Goal: Task Accomplishment & Management: Manage account settings

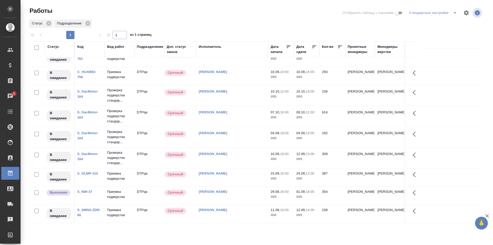
scroll to position [323, 0]
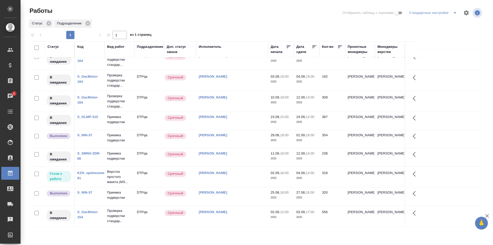
click at [247, 176] on td "Исмагилова Диана" at bounding box center [232, 177] width 72 height 18
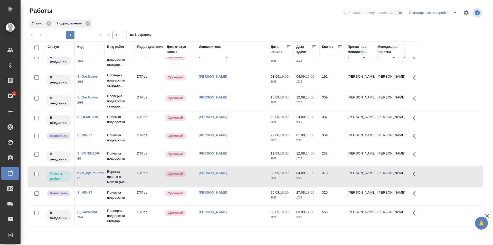
click at [244, 211] on div "Исмагилова Диана" at bounding box center [232, 211] width 67 height 5
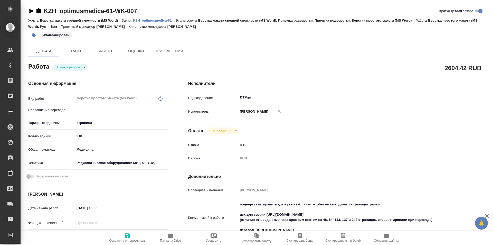
type textarea "x"
type input "рус-каз"
type textarea "x"
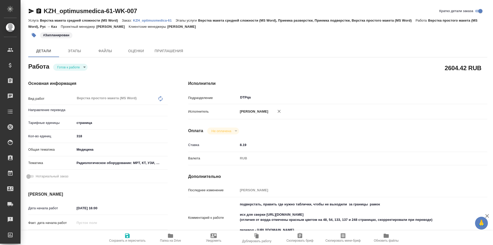
type textarea "x"
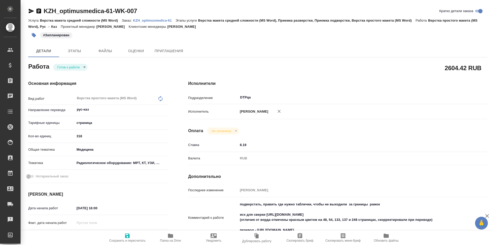
type textarea "x"
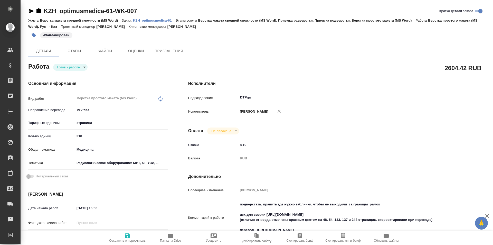
type textarea "x"
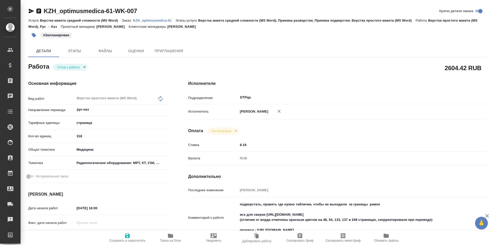
type textarea "x"
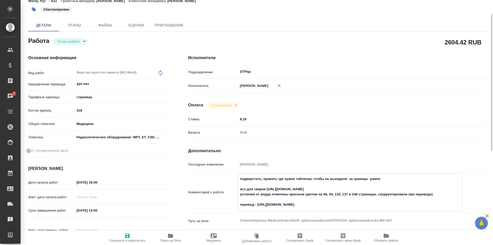
drag, startPoint x: 337, startPoint y: 205, endPoint x: 258, endPoint y: 205, distance: 79.9
click at [258, 206] on textarea "подверстать, править где нужно таблички, чтобы не выходили за границы рамок исх…" at bounding box center [350, 191] width 224 height 34
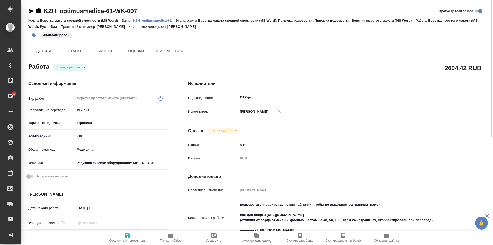
type textarea "x"
drag, startPoint x: 142, startPoint y: 11, endPoint x: 38, endPoint y: 11, distance: 104.0
click at [38, 11] on div "KZH_optimusmedica-61-WK-007 Кратко детали заказа" at bounding box center [257, 11] width 459 height 8
copy link "KZH_optimusmedica-61-WK-007"
click at [161, 20] on p "KZH_optimusmedica-61" at bounding box center [154, 20] width 43 height 4
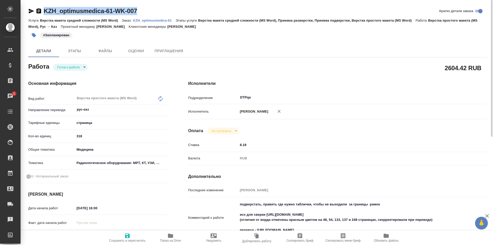
click at [75, 66] on body "🙏 .cls-1 fill:#fff; AWATERA Ismagilova Diana Клиенты Спецификации Заказы 1 Чаты…" at bounding box center [246, 122] width 493 height 245
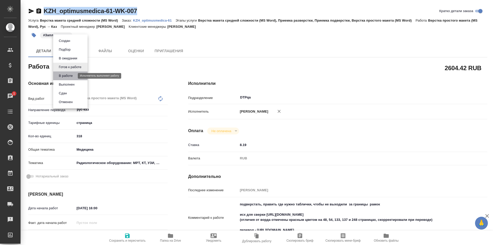
click at [71, 78] on button "В работе" at bounding box center [65, 76] width 17 height 6
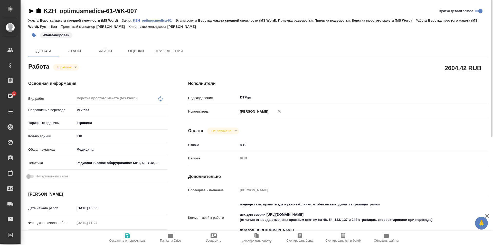
type textarea "x"
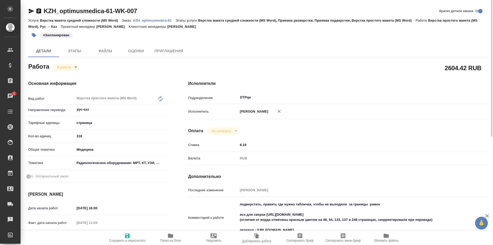
type textarea "x"
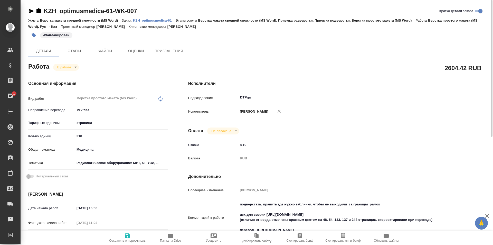
type textarea "x"
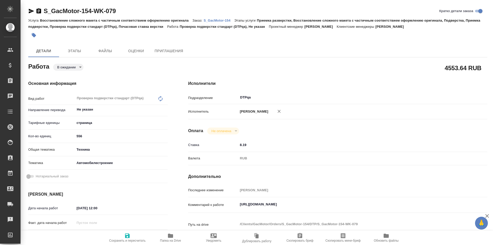
type textarea "x"
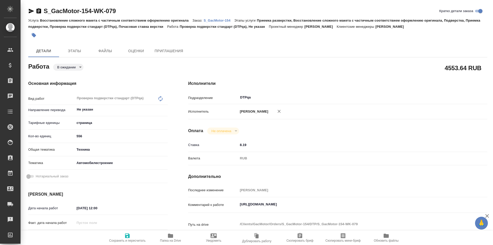
type textarea "x"
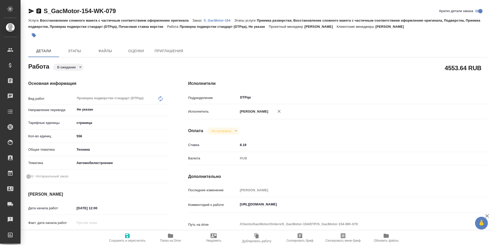
type textarea "x"
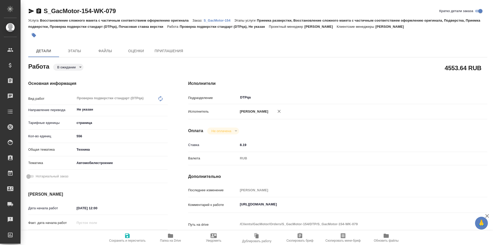
type textarea "x"
drag, startPoint x: 347, startPoint y: 207, endPoint x: 231, endPoint y: 196, distance: 115.8
click at [226, 202] on div "Комментарий к работе https://tera.awatera.com/Work/686e7c5928ea7b8896d50a55/ x" at bounding box center [337, 205] width 299 height 12
type textarea "x"
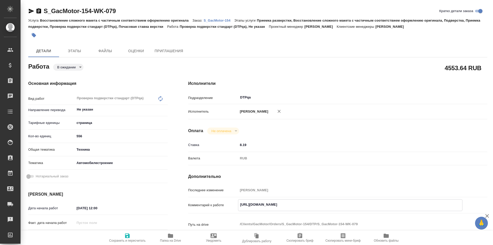
type textarea "x"
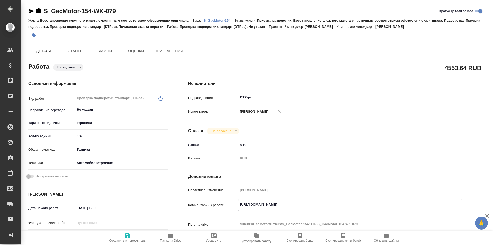
type textarea "x"
drag, startPoint x: 125, startPoint y: 10, endPoint x: 41, endPoint y: 13, distance: 84.0
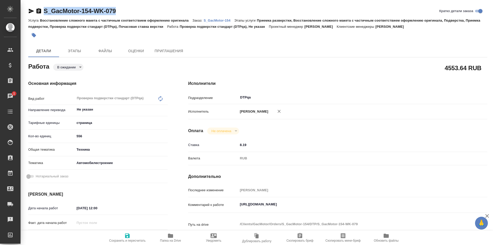
click at [41, 13] on div "S_GacMotor-154-WK-079 Кратко детали заказа" at bounding box center [257, 11] width 459 height 8
copy link "S_GacMotor-154-WK-079"
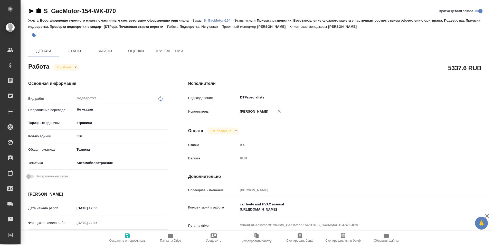
type textarea "x"
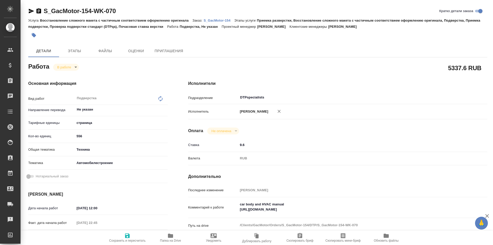
type textarea "x"
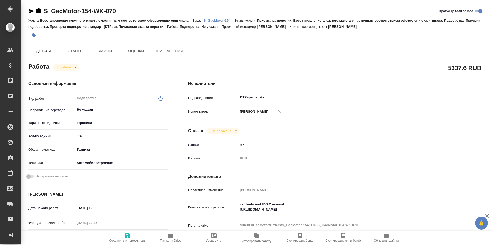
type textarea "x"
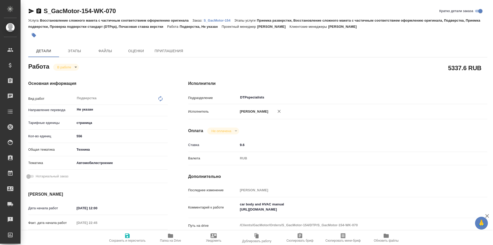
type textarea "x"
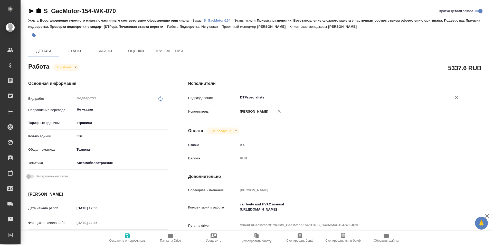
type textarea "x"
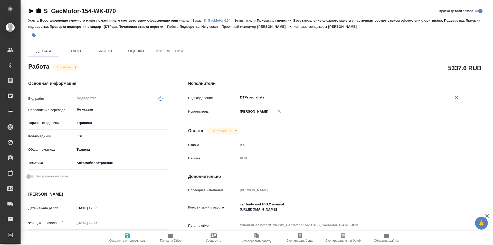
type textarea "x"
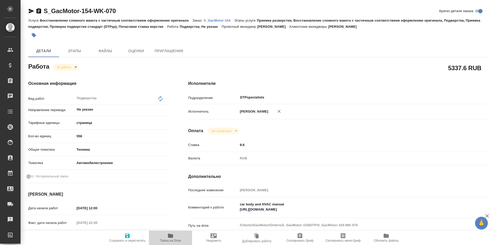
click at [173, 236] on icon "button" at bounding box center [170, 235] width 6 height 6
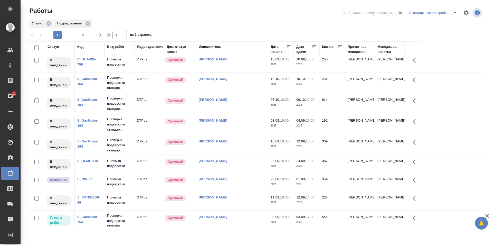
scroll to position [305, 0]
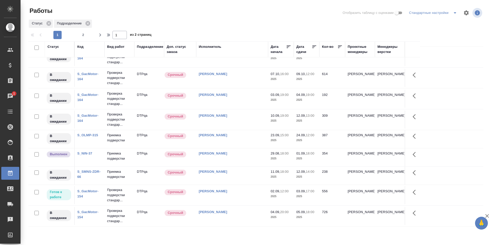
click at [237, 195] on td "[PERSON_NAME]" at bounding box center [232, 195] width 72 height 18
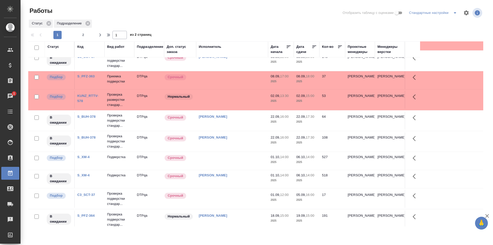
scroll to position [0, 0]
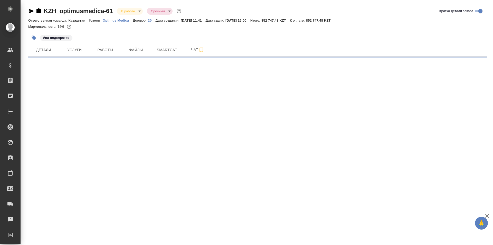
select select "RU"
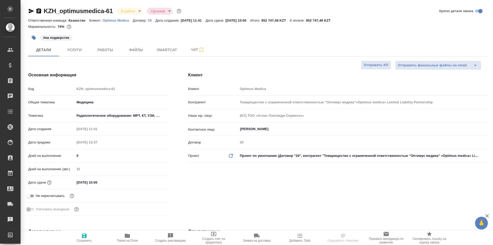
type input "Товарищество с ограниченной ответственностью "Оптимус медика"«Optimus medica» L…"
type textarea "x"
type input "Товарищество с ограниченной ответственностью "Оптимус медика"«Optimus medica» L…"
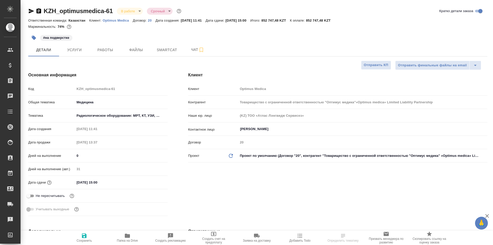
type textarea "x"
type input "Товарищество с ограниченной ответственностью "Оптимус медика"«Optimus medica» L…"
type textarea "x"
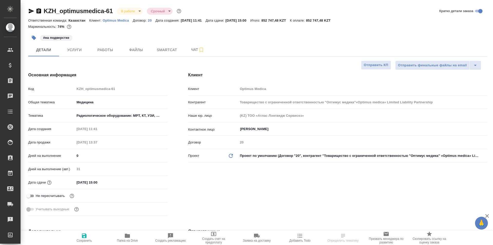
type textarea "x"
click at [102, 49] on span "Работы" at bounding box center [105, 50] width 25 height 6
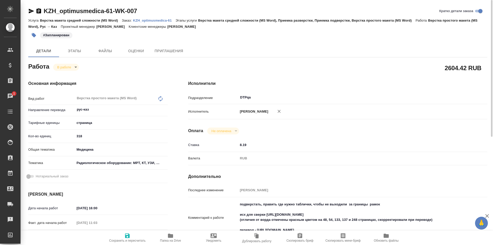
click at [31, 11] on icon "button" at bounding box center [31, 11] width 6 height 6
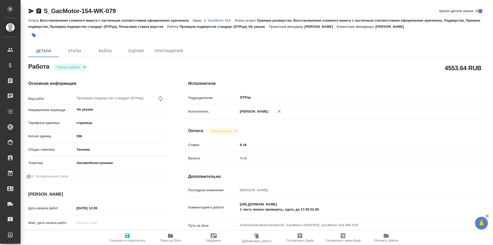
type textarea "x"
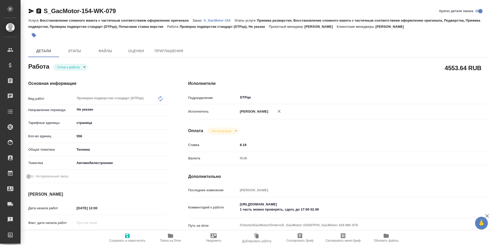
type textarea "x"
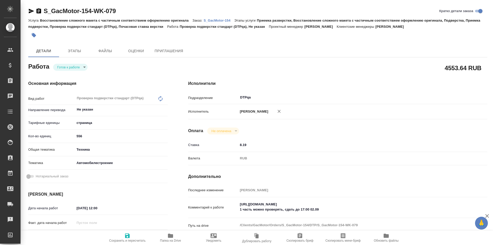
type textarea "x"
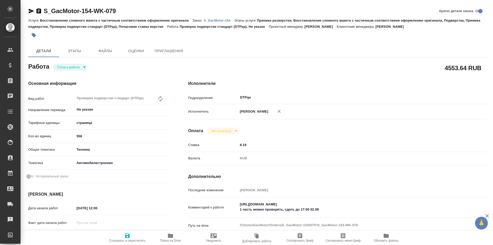
type textarea "x"
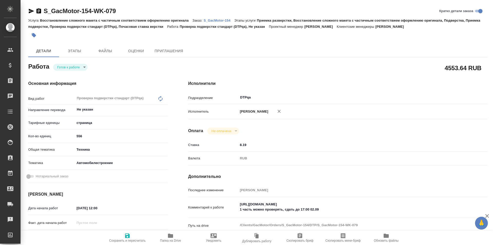
click at [71, 68] on body "🙏 .cls-1 fill:#fff; AWATERA Ismagilova Diana Клиенты Спецификации Заказы Чаты T…" at bounding box center [246, 122] width 493 height 245
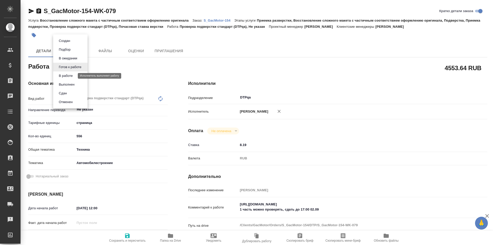
click at [72, 74] on button "В работе" at bounding box center [65, 76] width 17 height 6
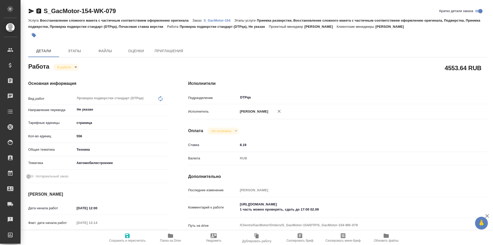
type textarea "x"
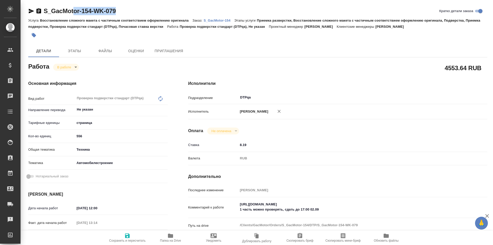
type textarea "x"
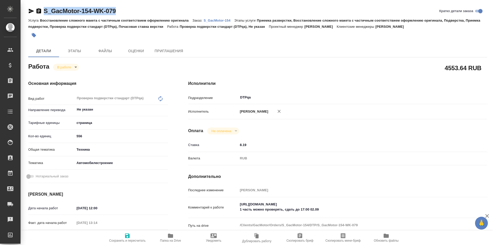
drag, startPoint x: 121, startPoint y: 9, endPoint x: 41, endPoint y: 10, distance: 80.1
click at [41, 10] on div "S_GacMotor-154-WK-079 Кратко детали заказа" at bounding box center [257, 11] width 459 height 8
copy link "S_GacMotor-154-WK-079"
type textarea "x"
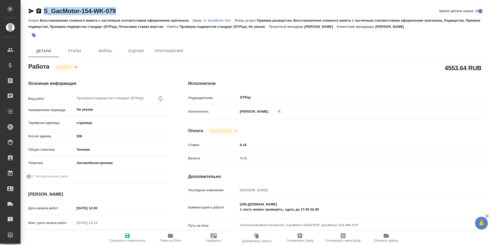
type textarea "x"
drag, startPoint x: 342, startPoint y: 203, endPoint x: 234, endPoint y: 204, distance: 108.4
click at [234, 204] on div "Комментарий к работе https://tera.awatera.com/Work/686e7c5928ea7b8896d50a55/ 1 …" at bounding box center [337, 207] width 299 height 17
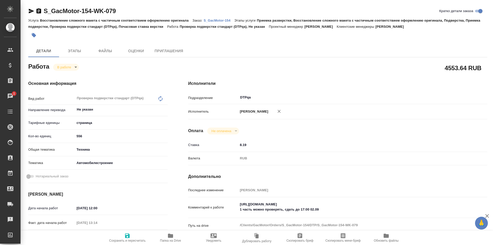
type textarea "x"
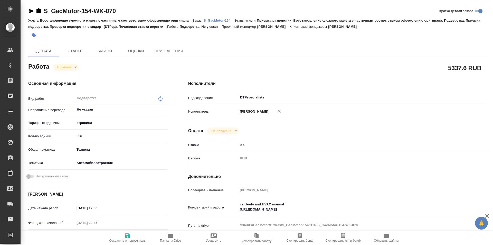
type textarea "x"
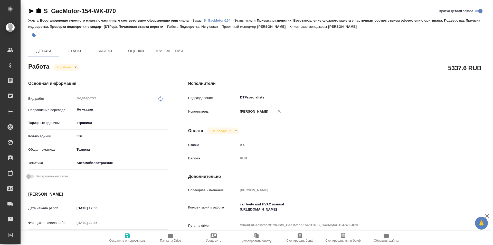
type textarea "x"
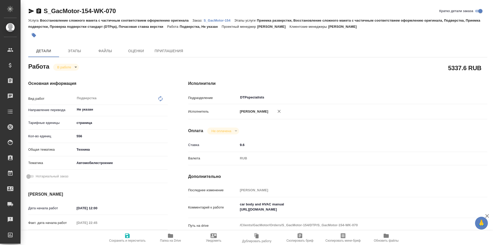
type textarea "x"
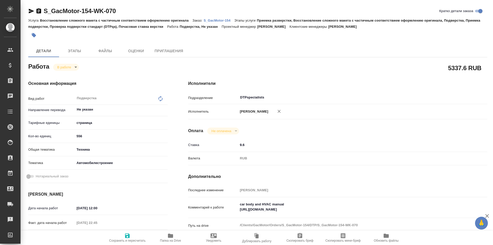
type textarea "x"
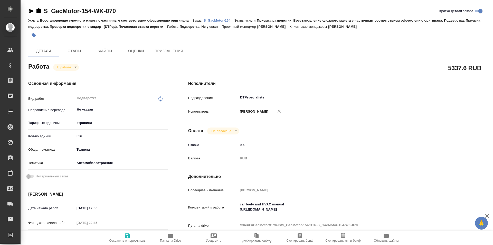
type textarea "x"
drag, startPoint x: 82, startPoint y: 10, endPoint x: 35, endPoint y: 13, distance: 46.8
click at [35, 13] on div "S_GacMotor-154-WK-070 Кратко детали заказа" at bounding box center [257, 11] width 459 height 8
copy link "S_GacMotor-154-WK-070"
